Goal: Entertainment & Leisure: Consume media (video, audio)

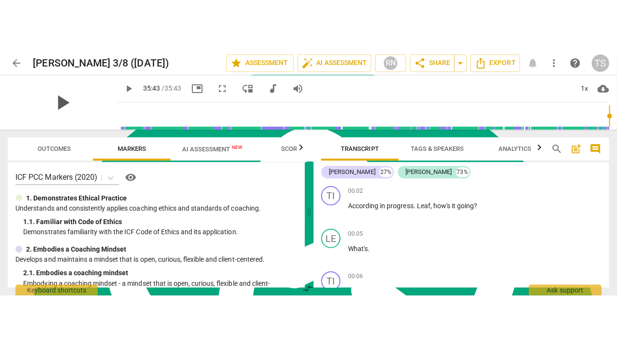
scroll to position [418, 0]
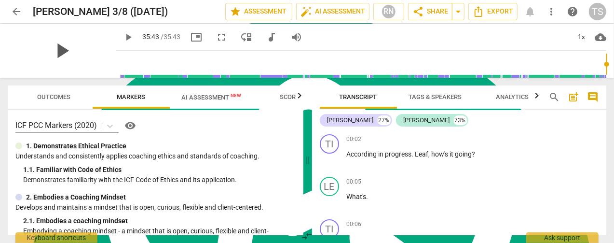
click at [56, 47] on span "play_arrow" at bounding box center [61, 50] width 25 height 25
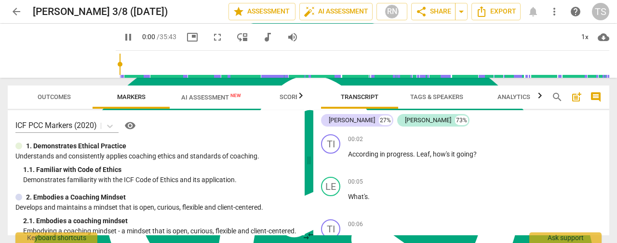
click at [209, 38] on span "fullscreen" at bounding box center [217, 37] width 17 height 12
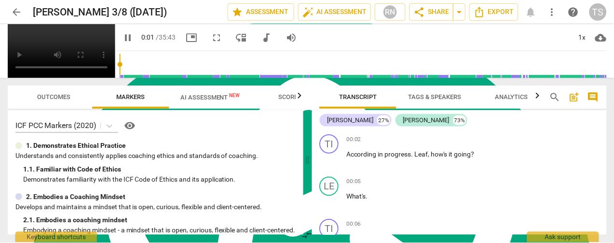
scroll to position [347, 0]
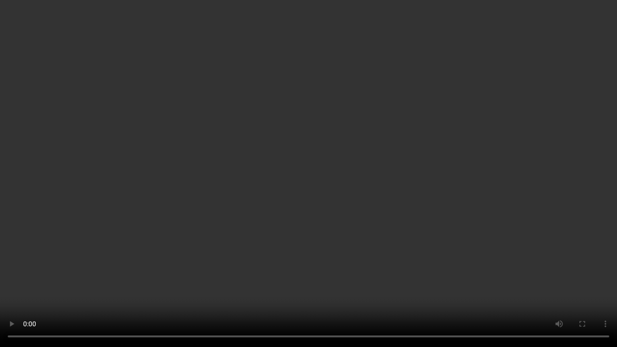
type input "8"
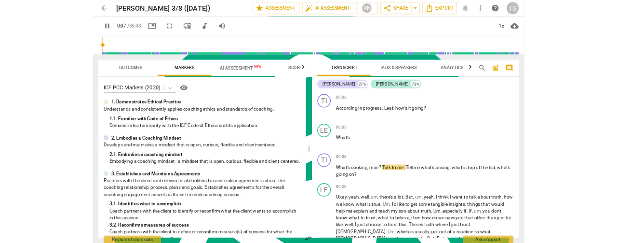
scroll to position [418, 0]
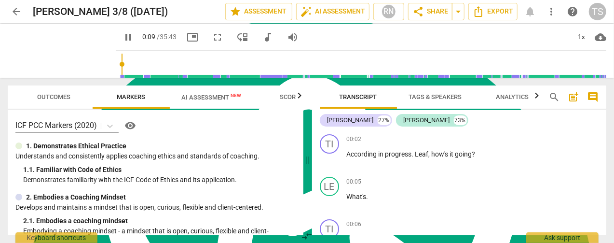
type input "10"
click at [13, 10] on span "arrow_back" at bounding box center [17, 12] width 12 height 12
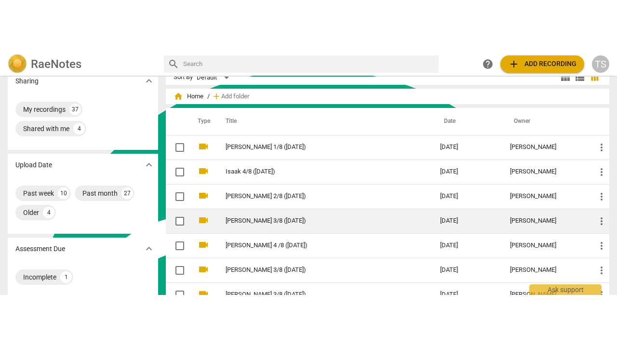
scroll to position [48, 0]
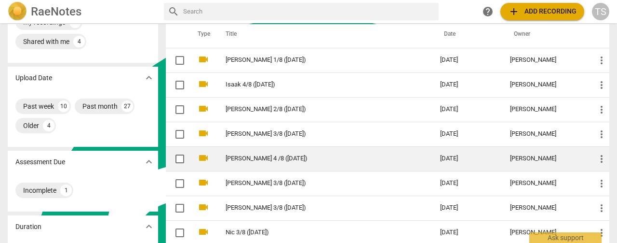
click at [257, 156] on link "[PERSON_NAME] 4 /8 ([DATE])" at bounding box center [316, 158] width 180 height 7
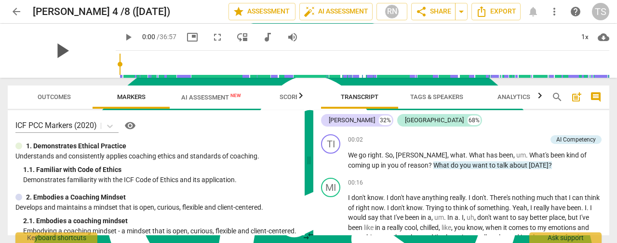
click at [57, 53] on span "play_arrow" at bounding box center [61, 50] width 25 height 25
click at [209, 43] on button "fullscreen" at bounding box center [217, 36] width 17 height 17
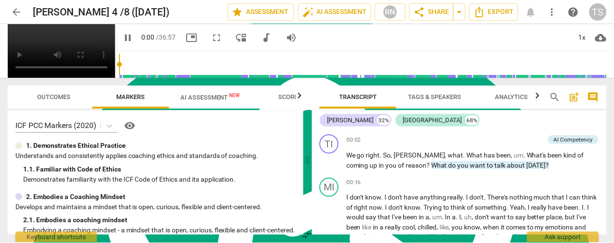
scroll to position [347, 0]
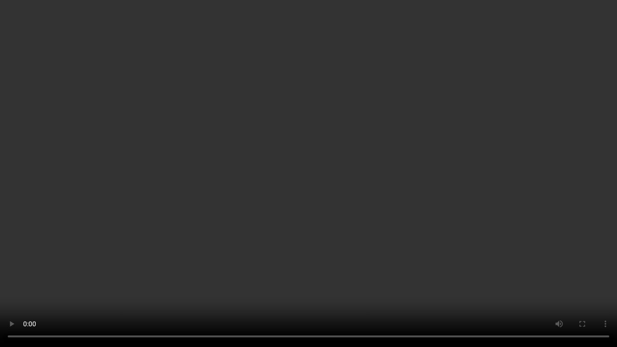
type input "158"
type input "1777"
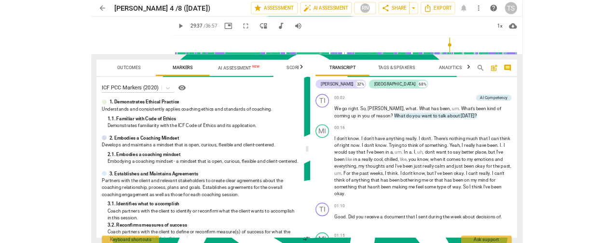
scroll to position [418, 0]
